Goal: Obtain resource: Download file/media

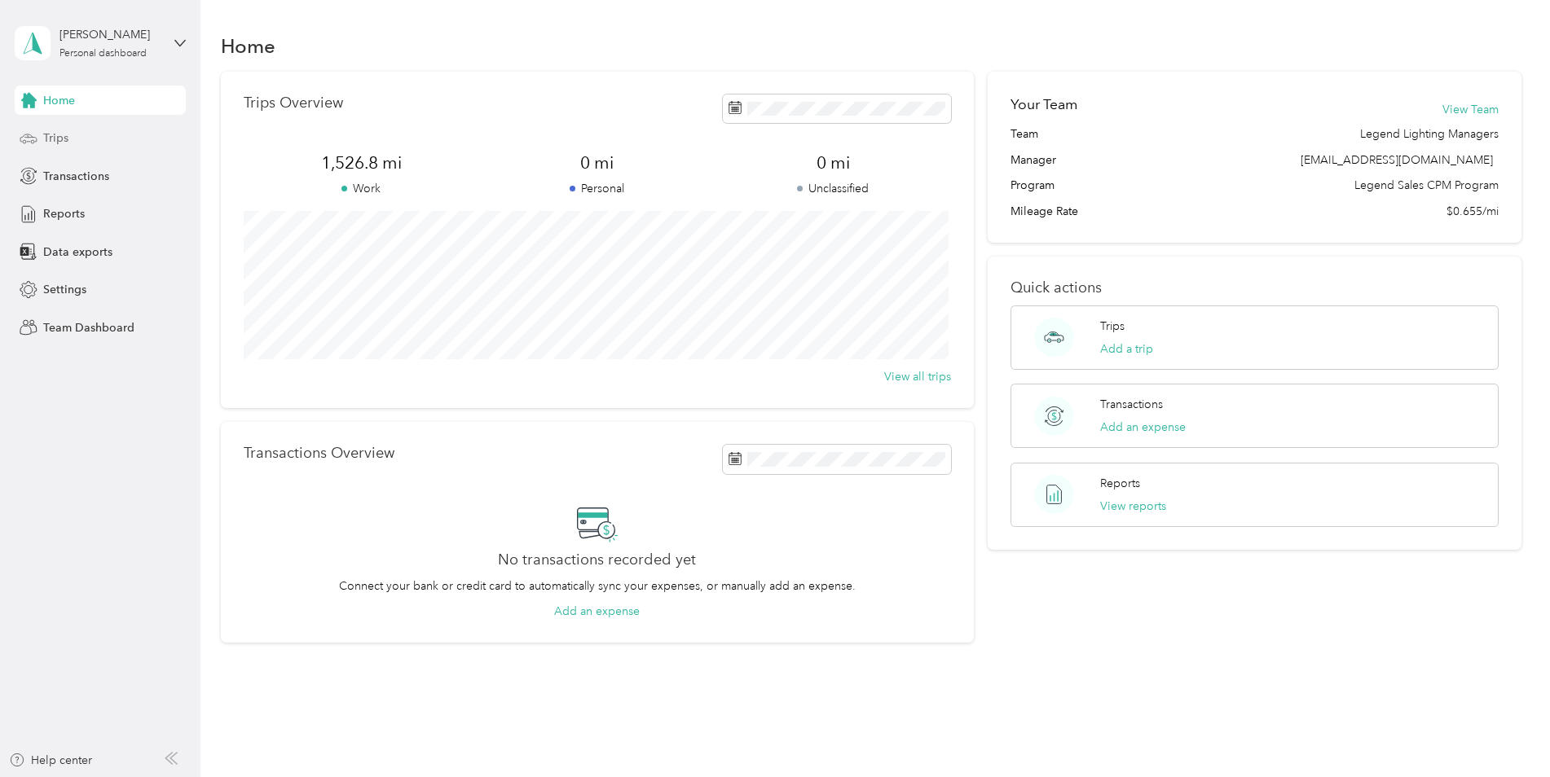
click at [59, 136] on span "Trips" at bounding box center [55, 138] width 25 height 17
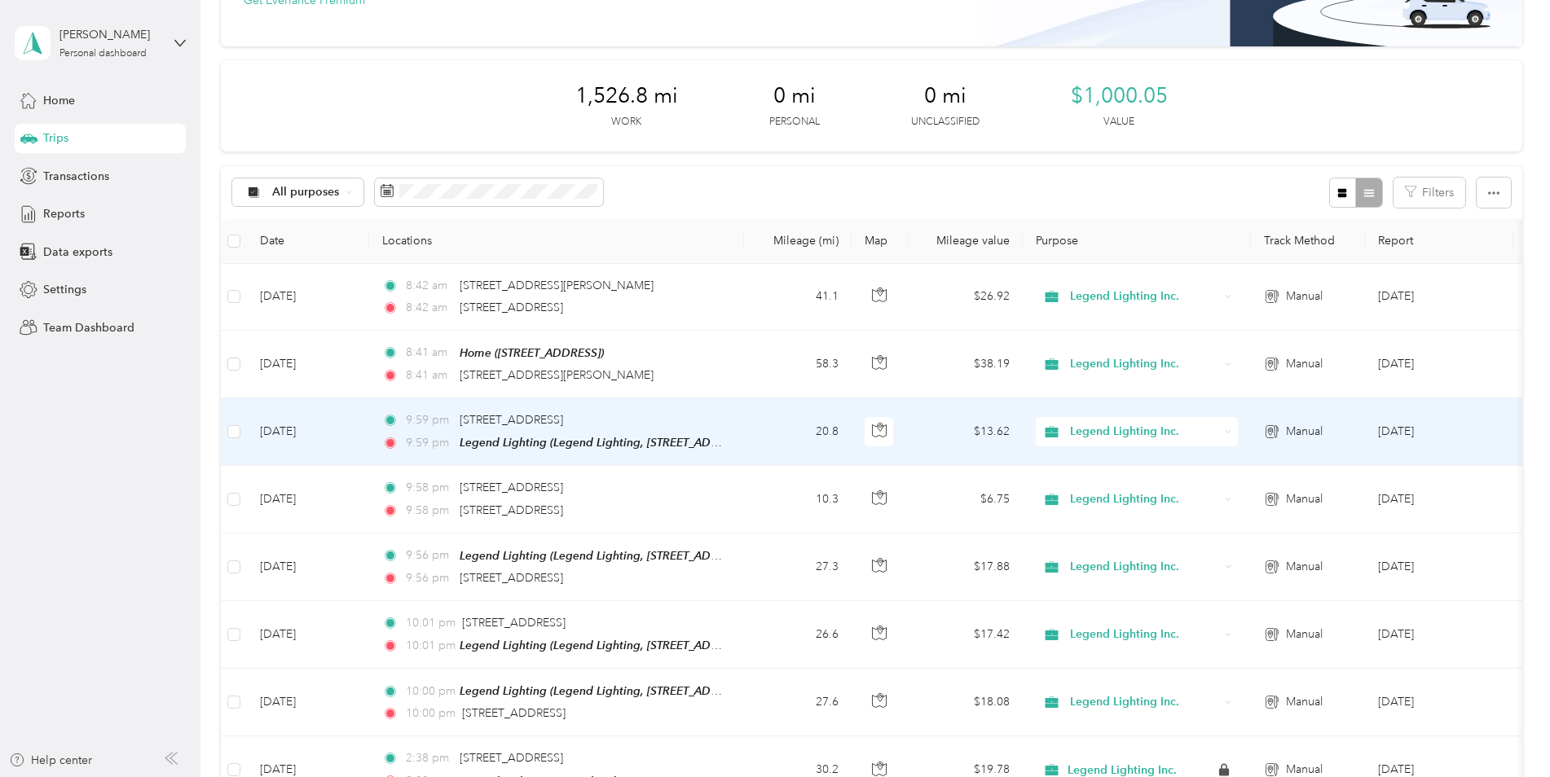
scroll to position [163, 0]
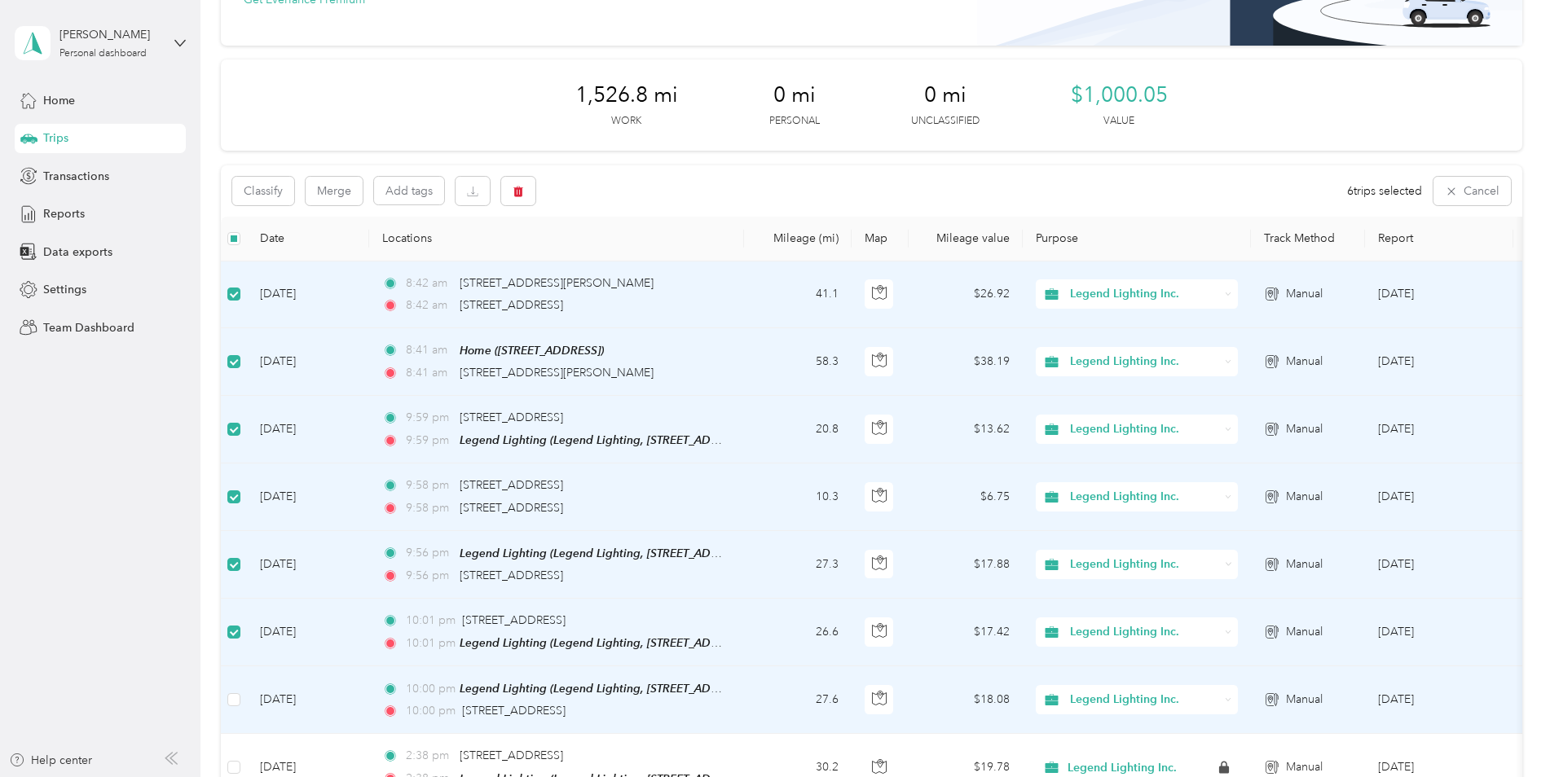
click at [239, 703] on label at bounding box center [233, 700] width 13 height 18
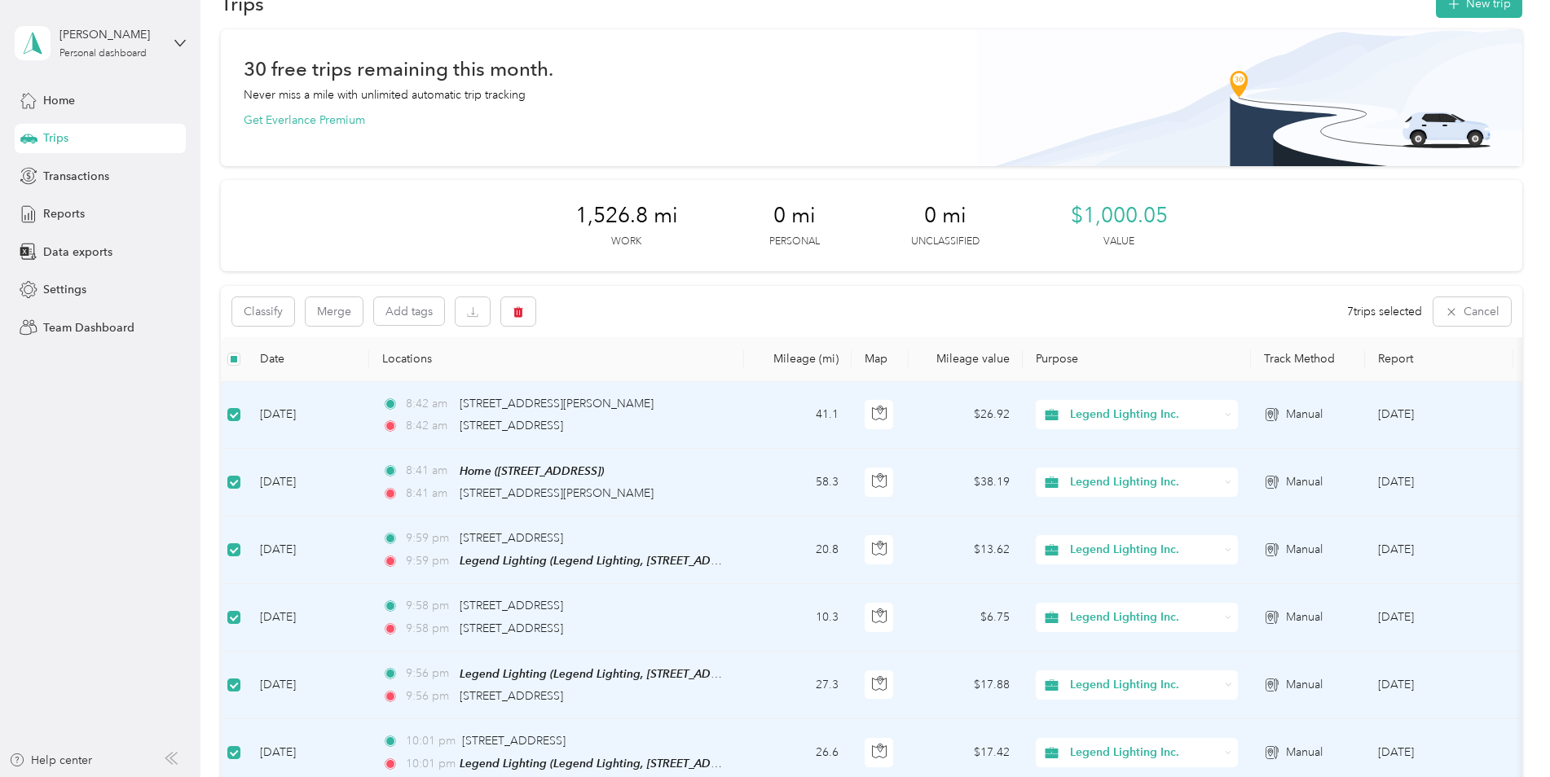
scroll to position [0, 0]
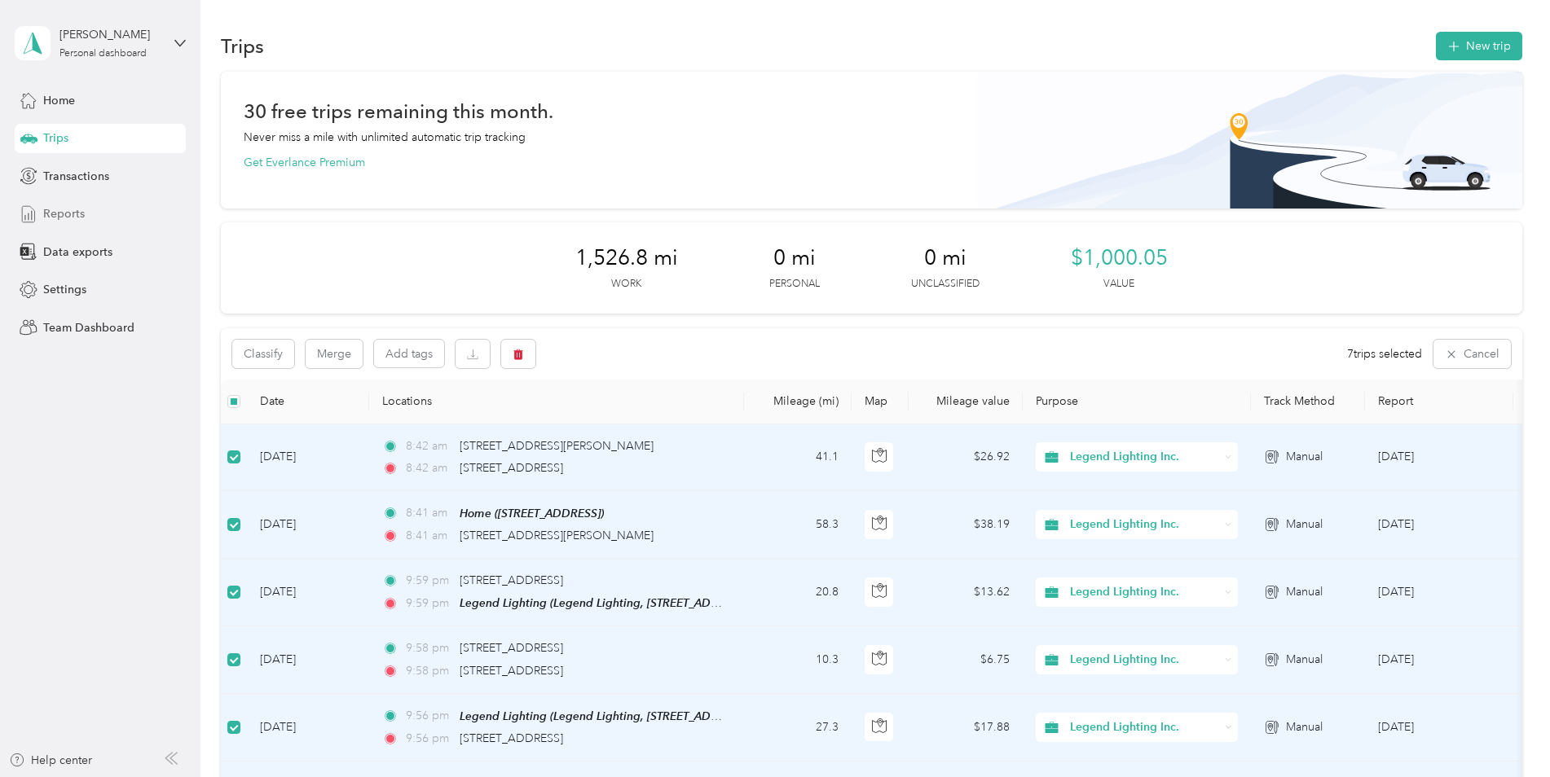
click at [61, 214] on span "Reports" at bounding box center [64, 213] width 42 height 17
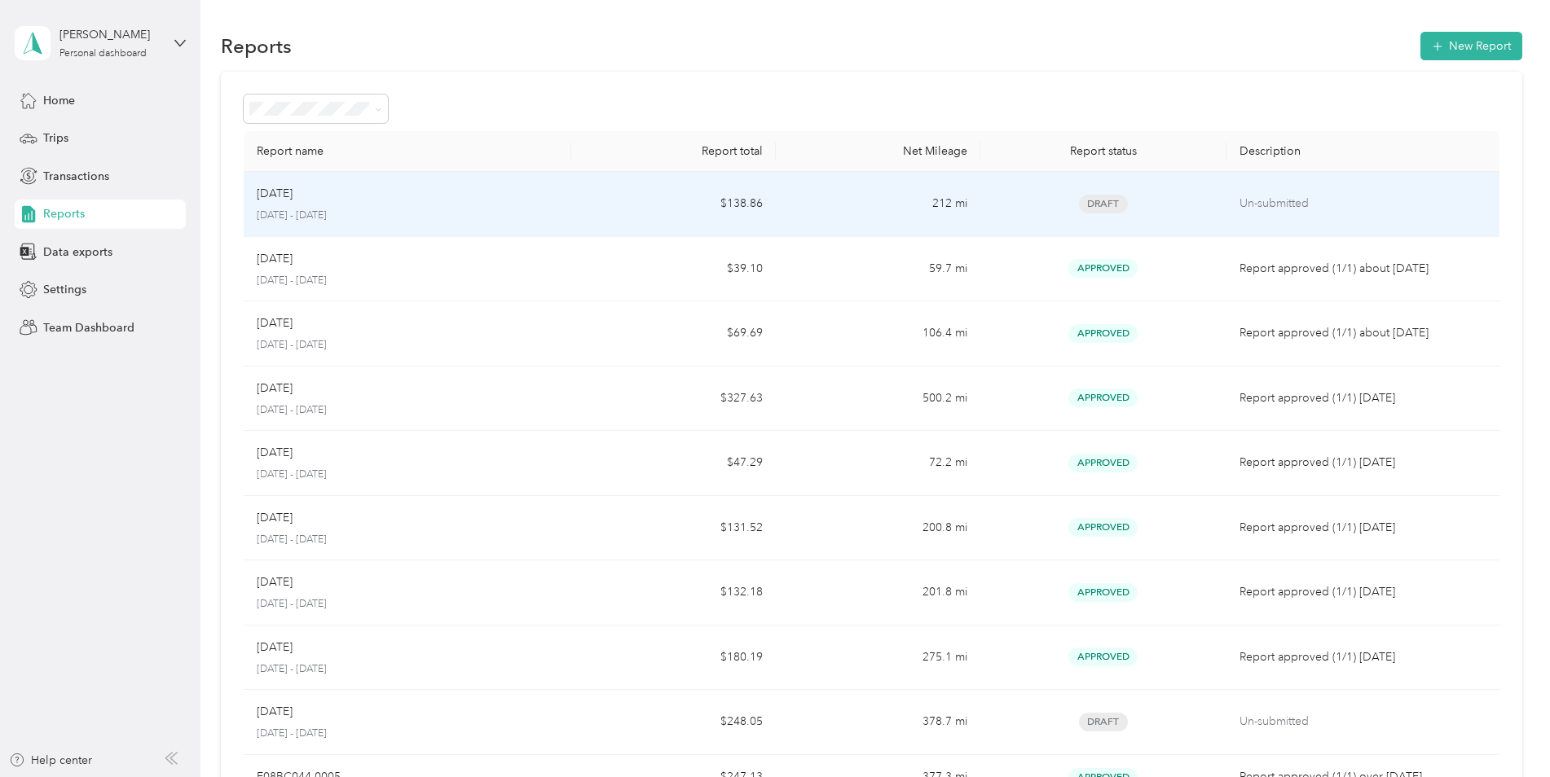
click at [318, 202] on div "[DATE]" at bounding box center [407, 194] width 301 height 18
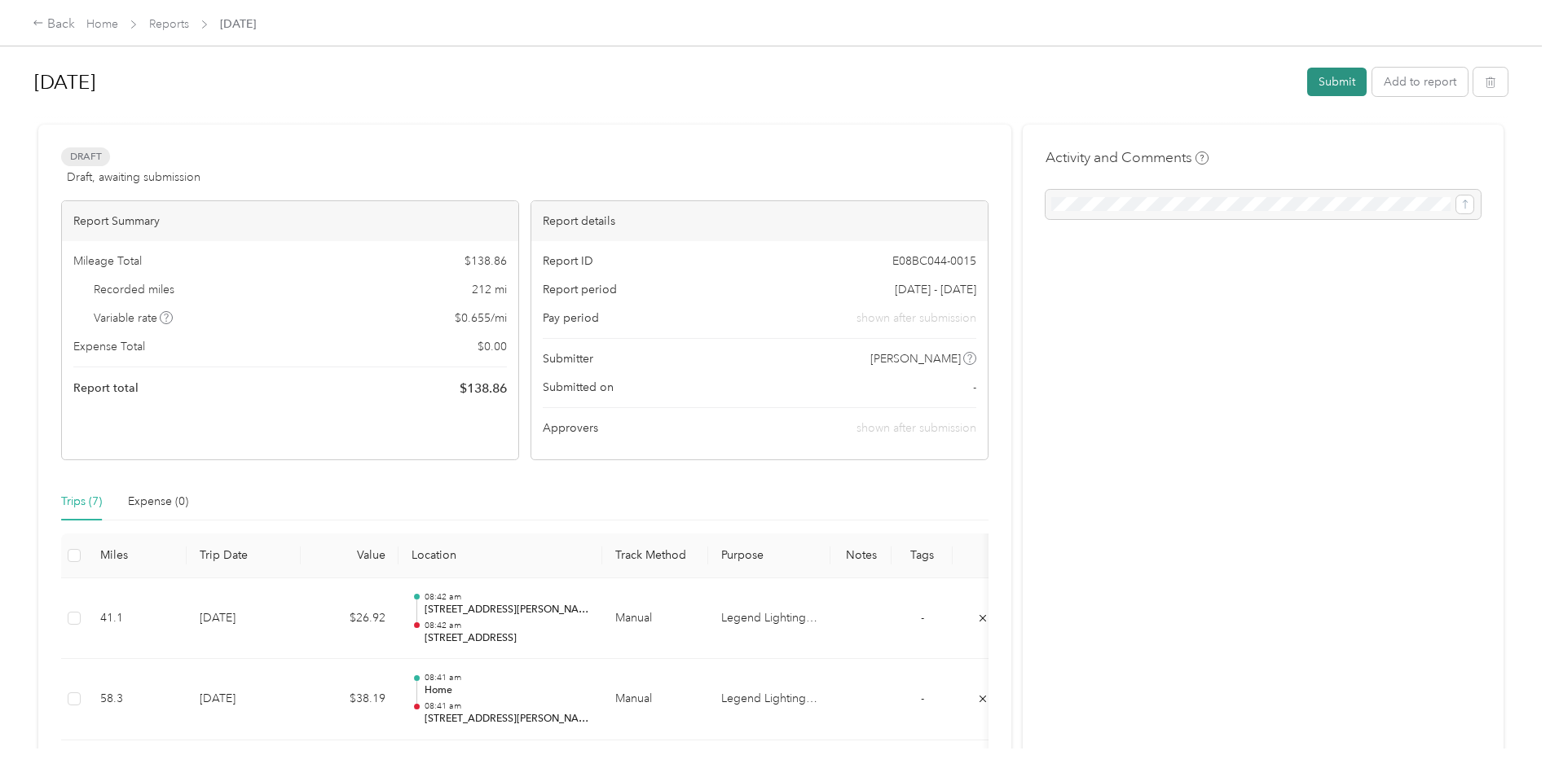
click at [1332, 81] on button "Submit" at bounding box center [1336, 82] width 59 height 29
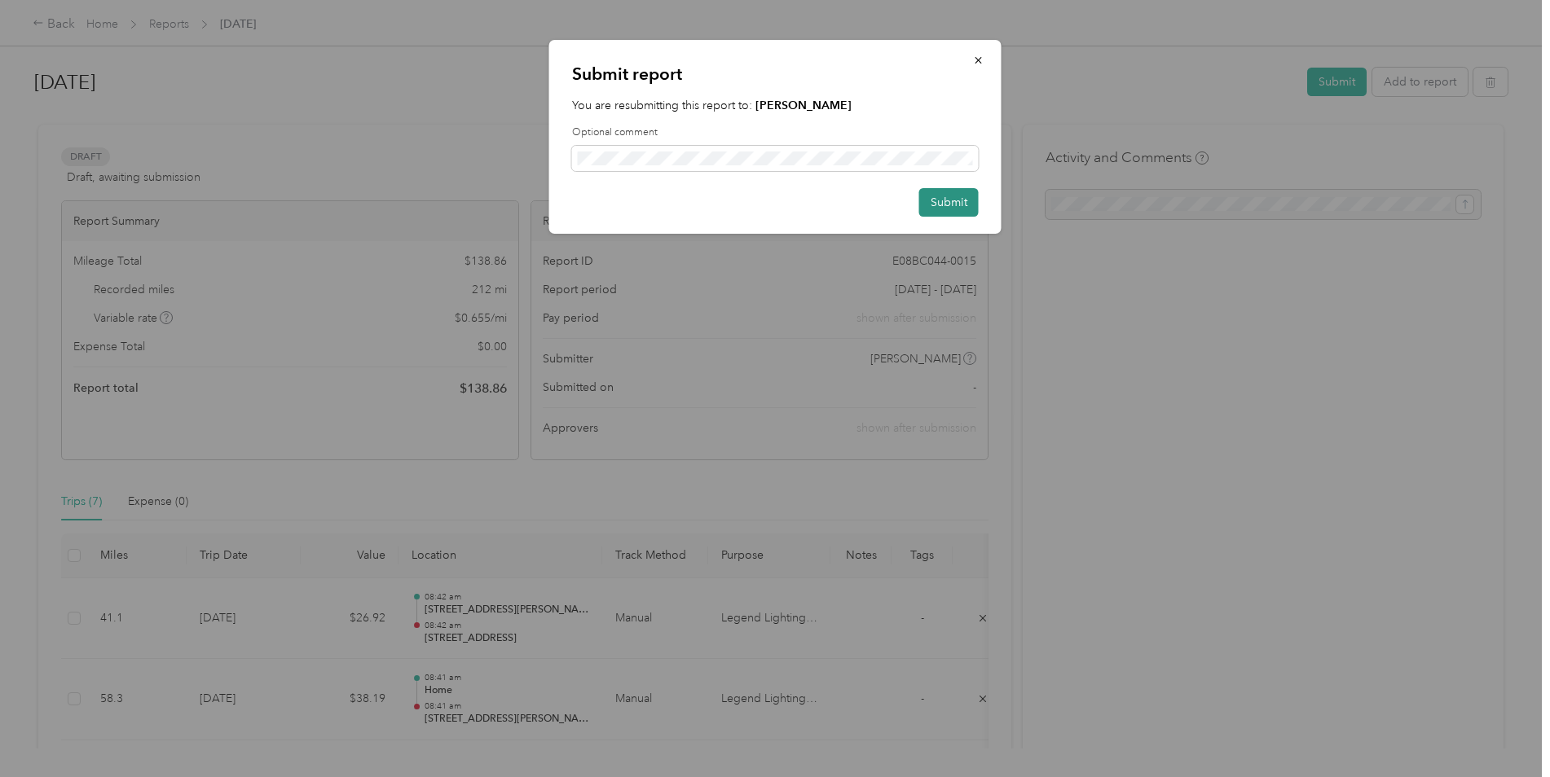
click at [956, 200] on button "Submit" at bounding box center [948, 202] width 59 height 29
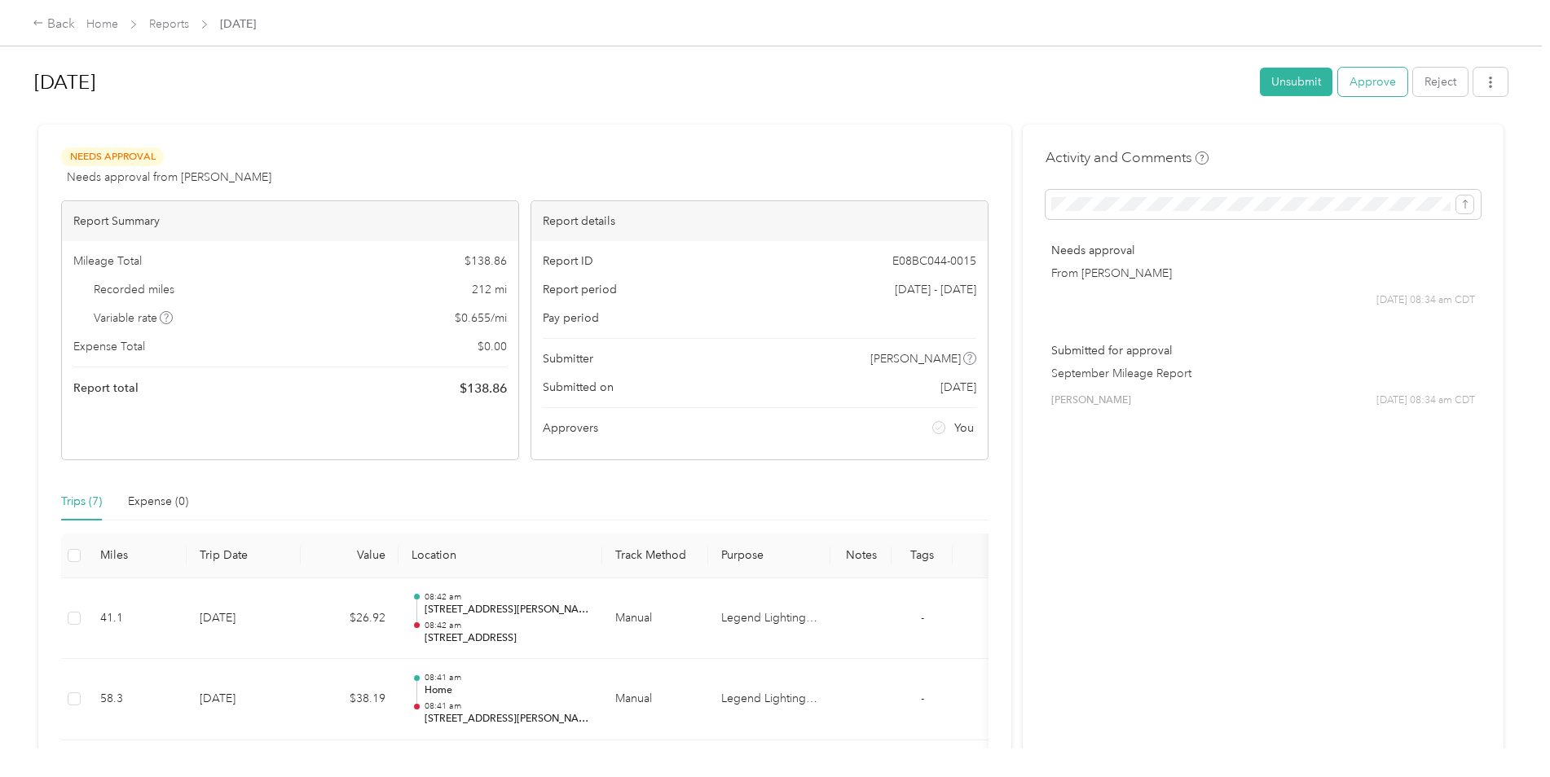
click at [1372, 72] on button "Approve" at bounding box center [1372, 82] width 69 height 29
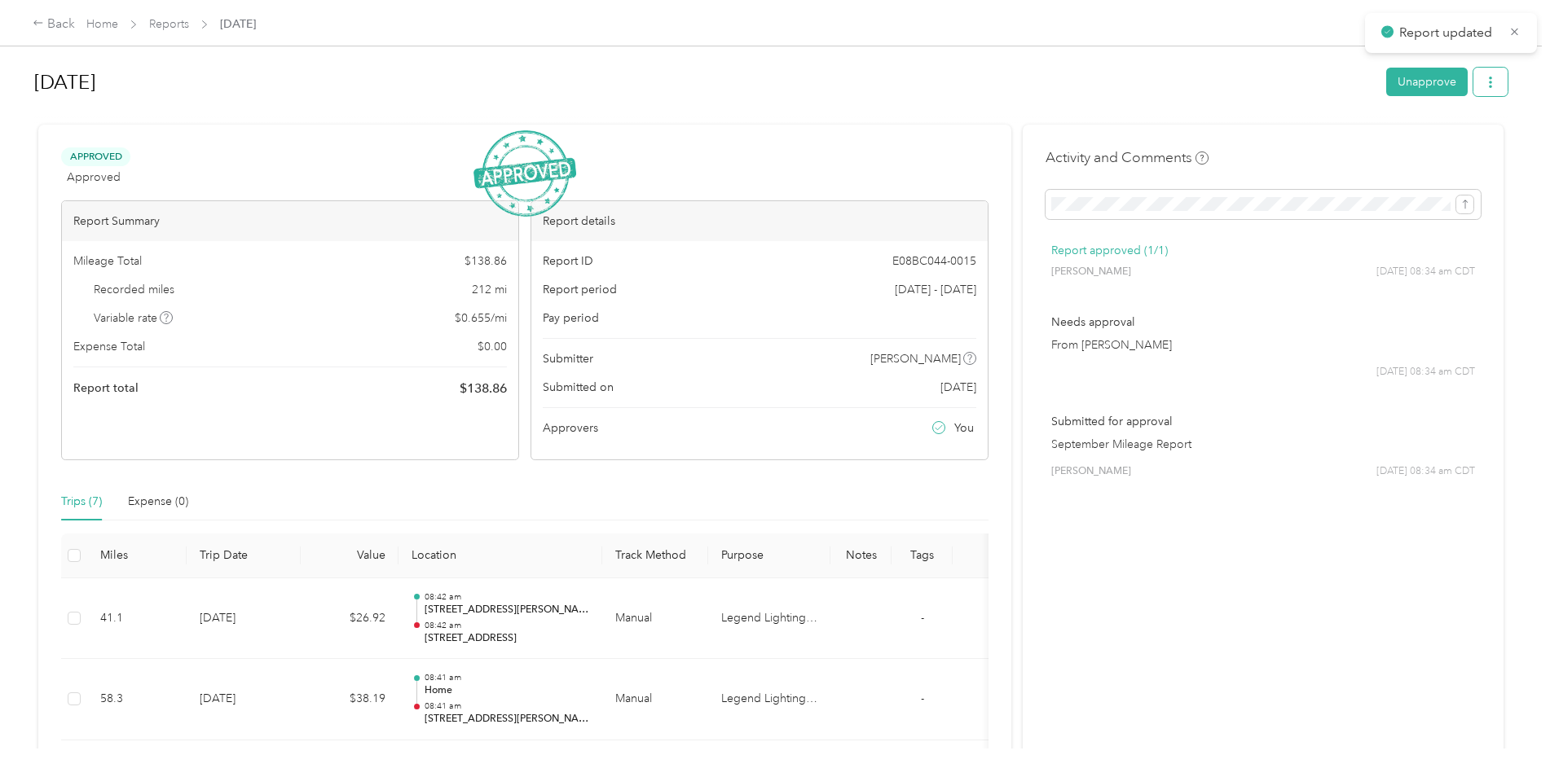
click at [1478, 80] on button "button" at bounding box center [1490, 82] width 34 height 29
click at [1440, 147] on span "Download" at bounding box center [1440, 142] width 54 height 17
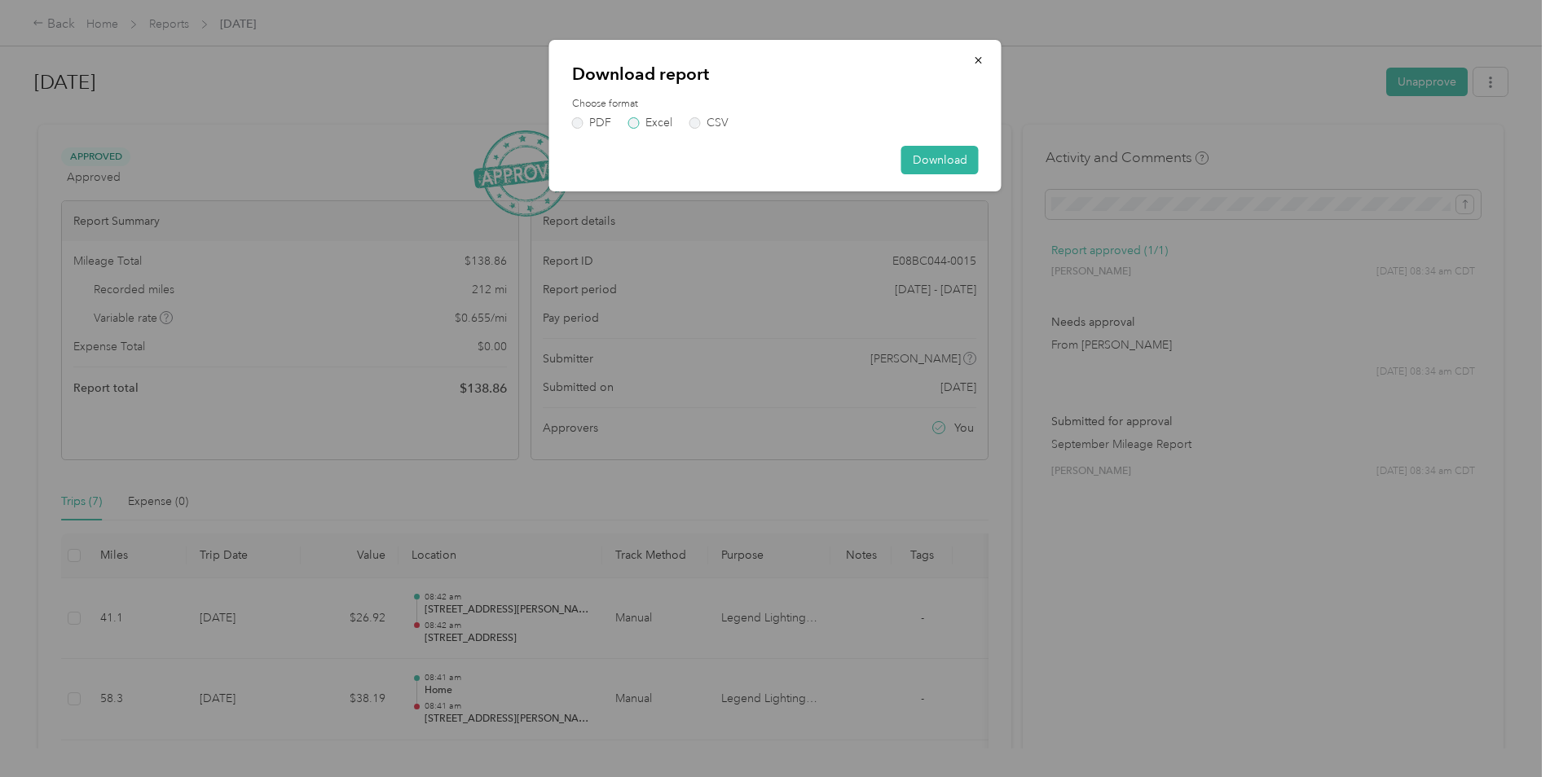
click at [635, 121] on label "Excel" at bounding box center [650, 122] width 44 height 11
click at [957, 158] on button "Download" at bounding box center [939, 160] width 77 height 29
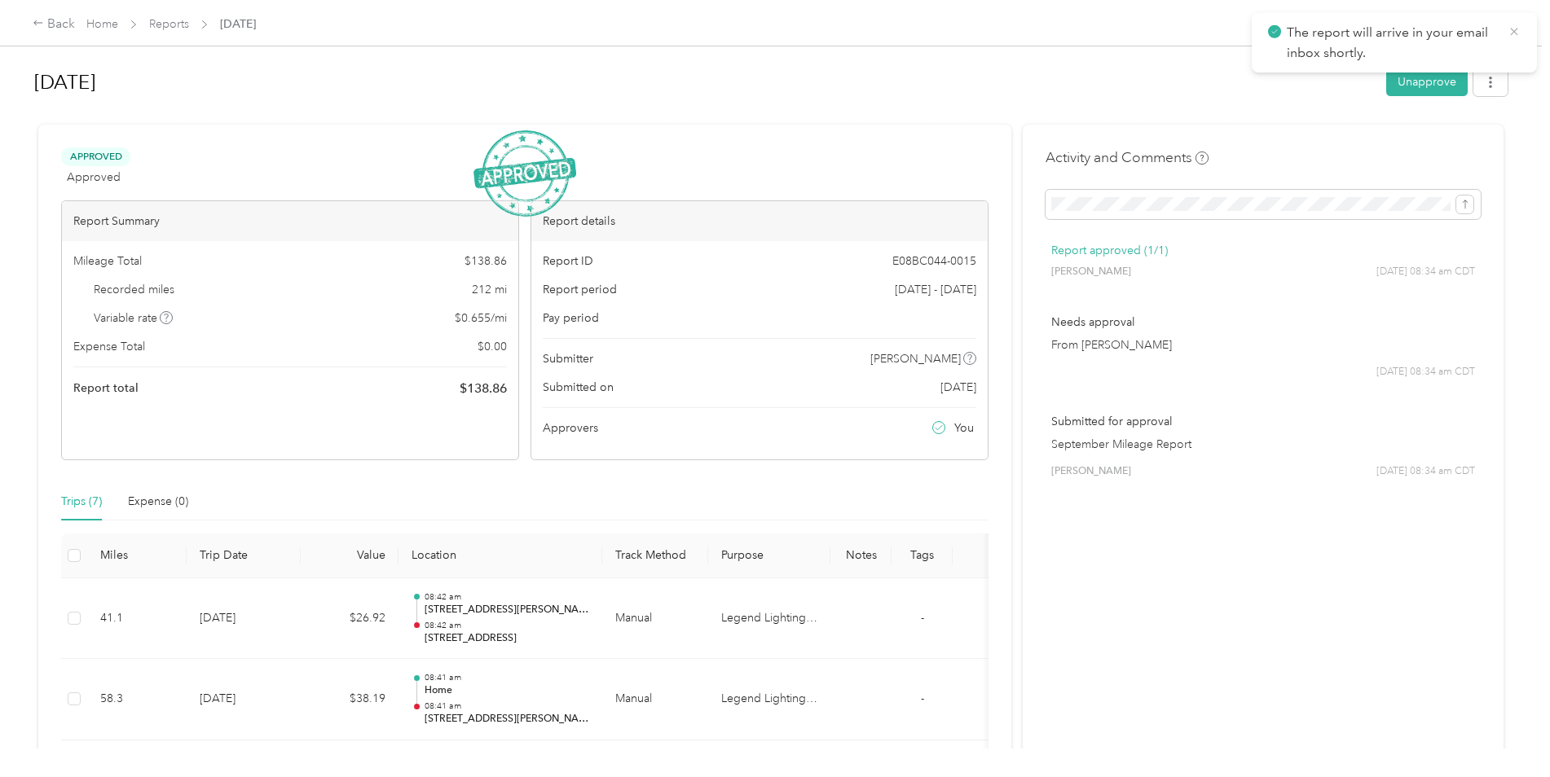
click at [1512, 34] on icon at bounding box center [1513, 31] width 13 height 15
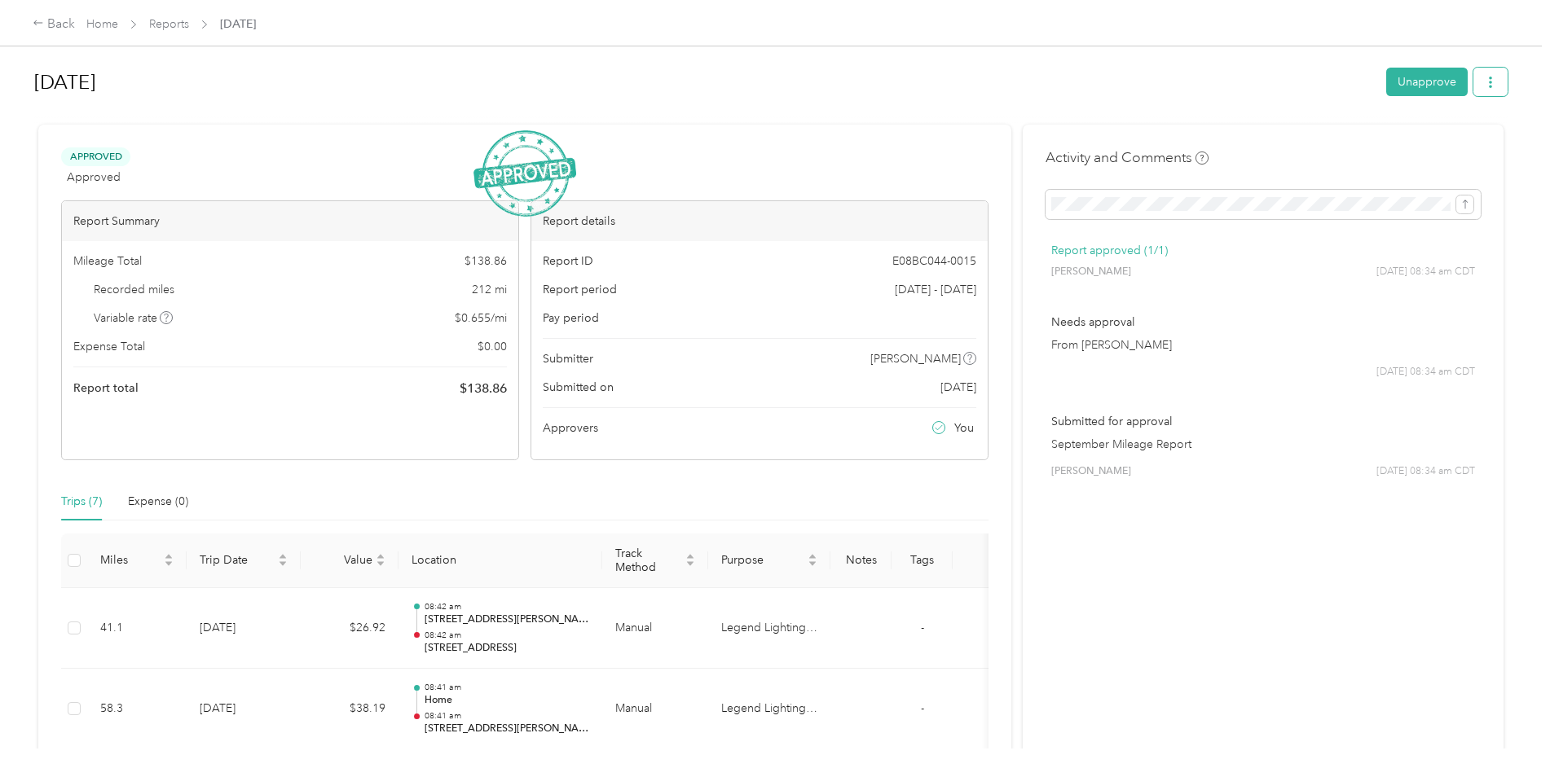
click at [1484, 77] on icon "button" at bounding box center [1489, 82] width 11 height 11
click at [1444, 143] on span "Download" at bounding box center [1440, 142] width 54 height 17
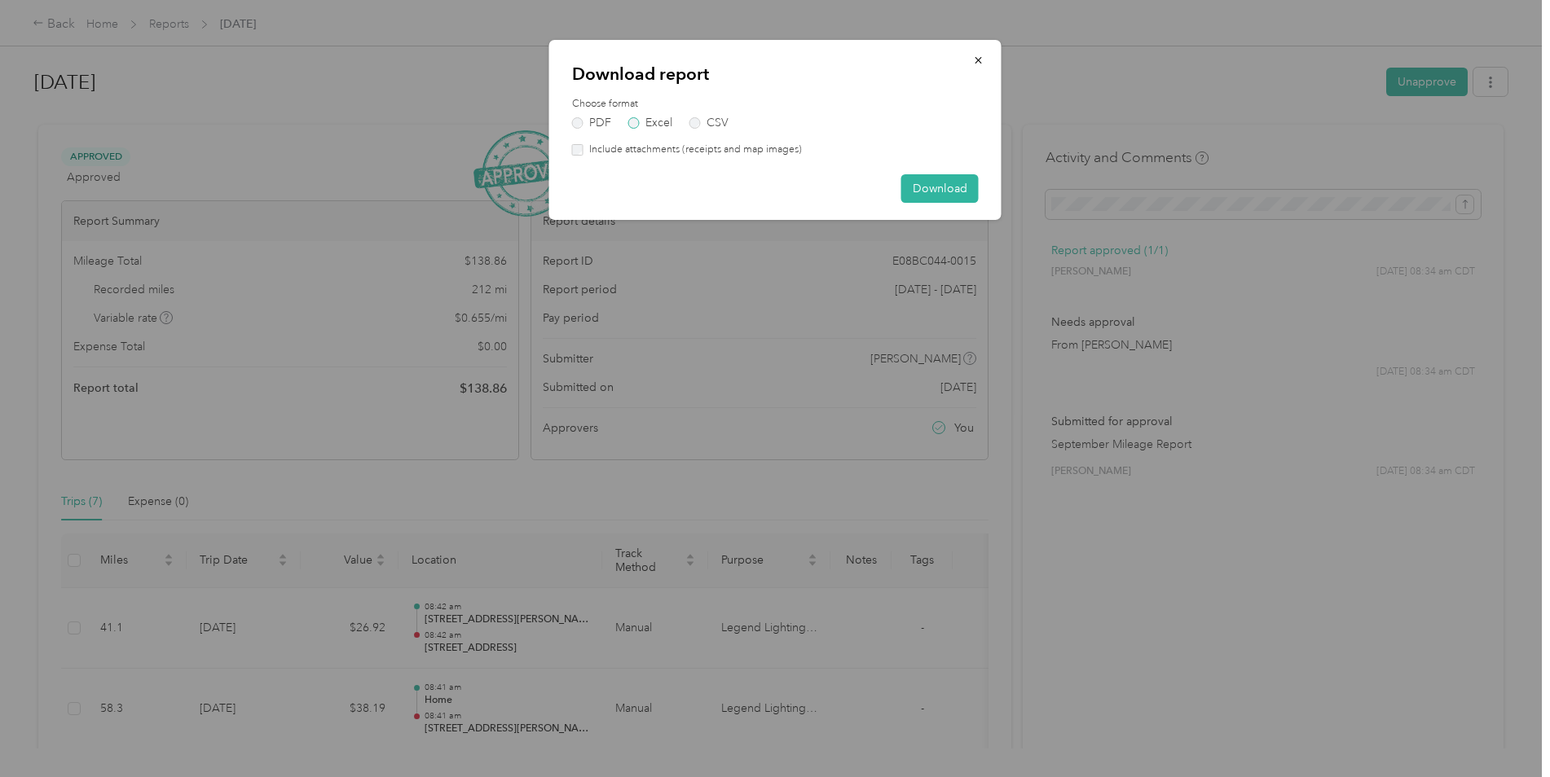
click at [636, 123] on label "Excel" at bounding box center [650, 122] width 44 height 11
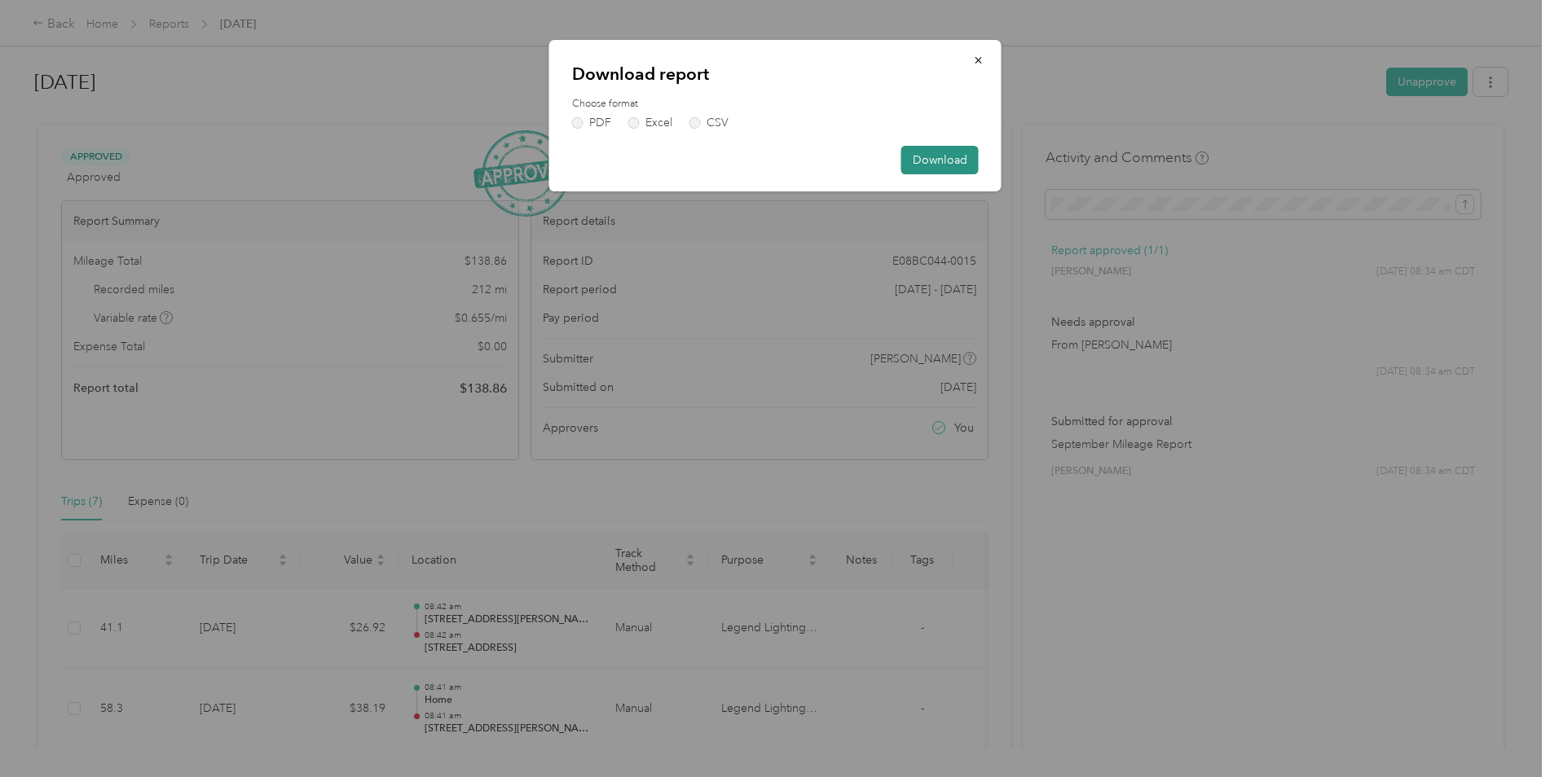
click at [930, 156] on button "Download" at bounding box center [939, 160] width 77 height 29
